Goal: Transaction & Acquisition: Download file/media

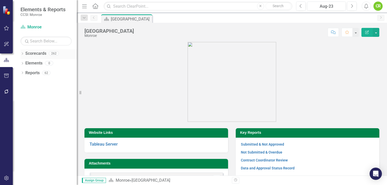
click at [39, 54] on link "Scorecards" at bounding box center [35, 54] width 21 height 6
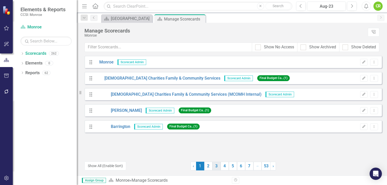
click at [218, 166] on link "3" at bounding box center [217, 166] width 8 height 9
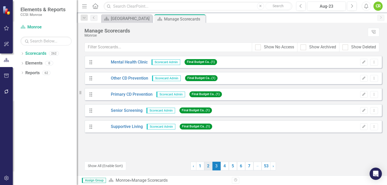
click at [209, 165] on link "2" at bounding box center [209, 166] width 8 height 9
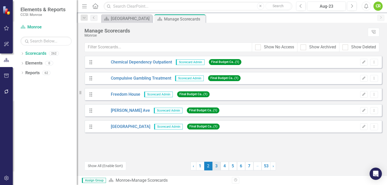
click at [218, 164] on link "3" at bounding box center [217, 166] width 8 height 9
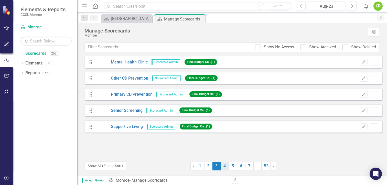
click at [224, 165] on link "4" at bounding box center [225, 166] width 8 height 9
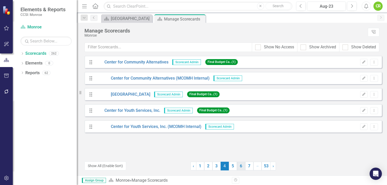
click at [243, 165] on link "6" at bounding box center [241, 166] width 8 height 9
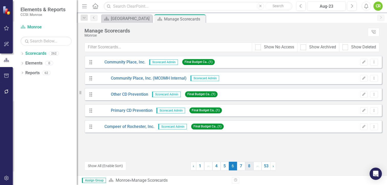
click at [251, 165] on link "8" at bounding box center [250, 166] width 8 height 9
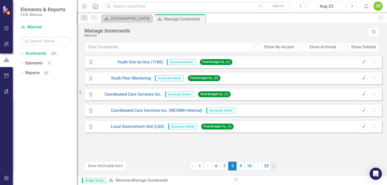
click at [273, 165] on span "›" at bounding box center [273, 166] width 1 height 5
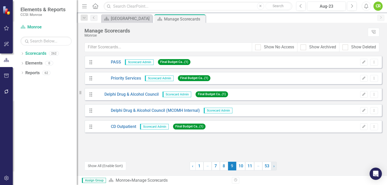
click at [274, 165] on span "›" at bounding box center [274, 166] width 1 height 5
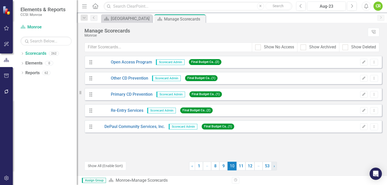
click at [274, 165] on span "›" at bounding box center [274, 166] width 1 height 5
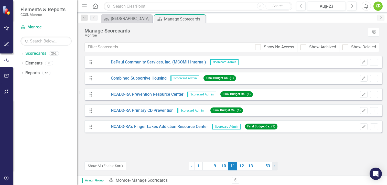
click at [274, 165] on span "›" at bounding box center [274, 166] width 1 height 5
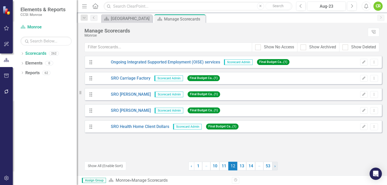
click at [274, 165] on link "› Next" at bounding box center [275, 166] width 6 height 9
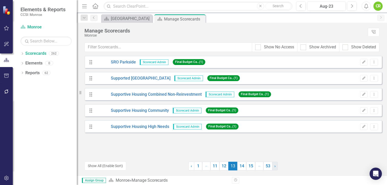
click at [274, 165] on link "› Next" at bounding box center [275, 166] width 6 height 9
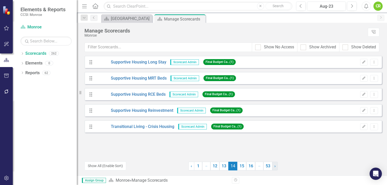
click at [274, 165] on link "› Next" at bounding box center [275, 166] width 6 height 9
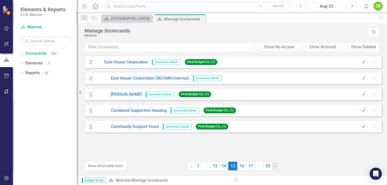
click at [274, 165] on link "› Next" at bounding box center [275, 166] width 6 height 9
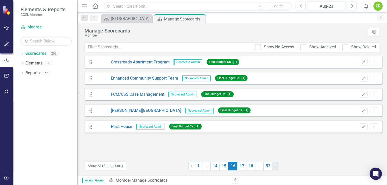
click at [274, 165] on link "› Next" at bounding box center [275, 166] width 6 height 9
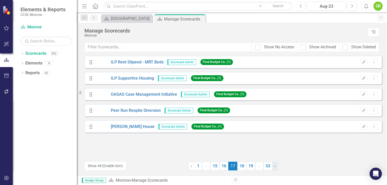
click at [274, 165] on link "› Next" at bounding box center [275, 166] width 6 height 9
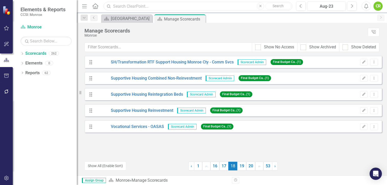
click at [137, 8] on input "text" at bounding box center [198, 6] width 189 height 9
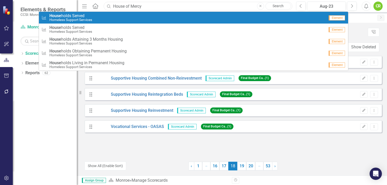
type input "House of Mercy"
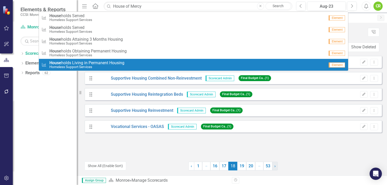
click at [275, 167] on span "›" at bounding box center [275, 166] width 1 height 5
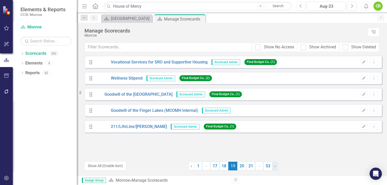
click at [275, 167] on span "›" at bounding box center [275, 166] width 1 height 5
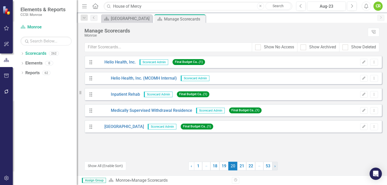
click at [275, 167] on span "›" at bounding box center [275, 166] width 1 height 5
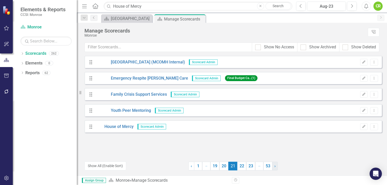
click at [275, 167] on span "›" at bounding box center [275, 166] width 1 height 5
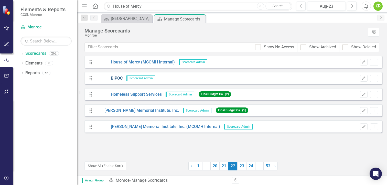
click at [120, 79] on link "BIPOC" at bounding box center [109, 79] width 27 height 6
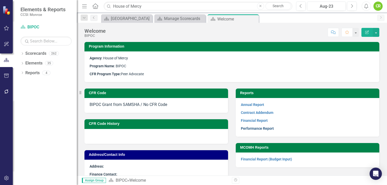
click at [254, 127] on link "Performance Report" at bounding box center [257, 129] width 33 height 4
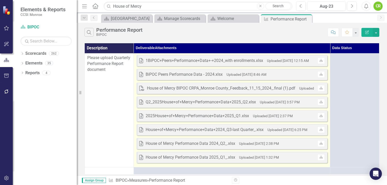
click at [222, 157] on div "House of Mercy Performance Data 2025_Q1_.xlsx" at bounding box center [191, 158] width 90 height 6
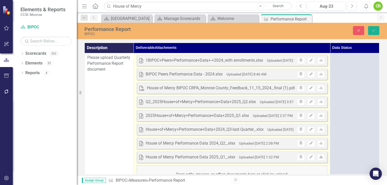
click at [322, 157] on icon "Download" at bounding box center [322, 157] width 4 height 3
click at [322, 116] on icon at bounding box center [321, 115] width 3 height 3
click at [321, 115] on icon "Download" at bounding box center [322, 115] width 4 height 3
click at [322, 103] on icon "Download" at bounding box center [322, 101] width 4 height 3
